Goal: Find specific page/section: Find specific page/section

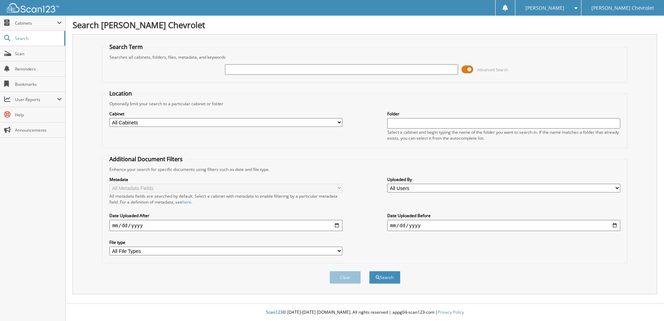
click at [326, 67] on input "text" at bounding box center [341, 69] width 233 height 10
type input "523193"
click at [369, 271] on button "Search" at bounding box center [384, 277] width 31 height 13
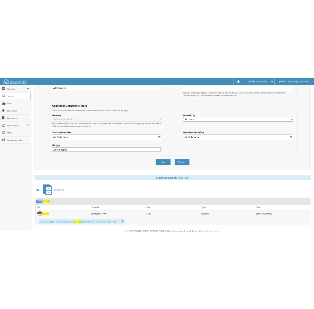
scroll to position [110, 0]
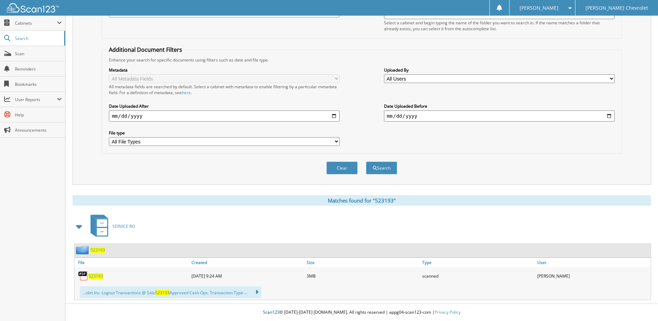
click at [94, 278] on span "523193" at bounding box center [96, 276] width 15 height 6
click at [97, 277] on span "523193" at bounding box center [96, 276] width 15 height 6
click at [259, 293] on icon at bounding box center [254, 292] width 10 height 10
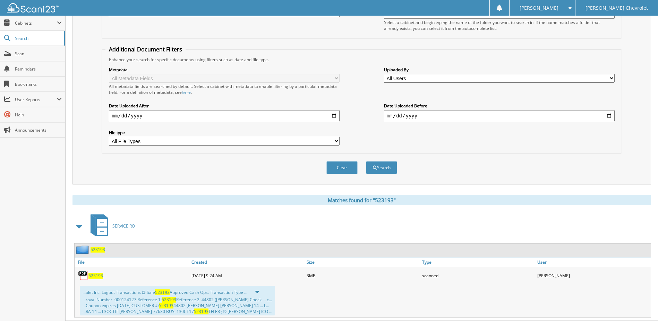
click at [94, 276] on span "523193" at bounding box center [96, 275] width 15 height 6
